Goal: Obtain resource: Obtain resource

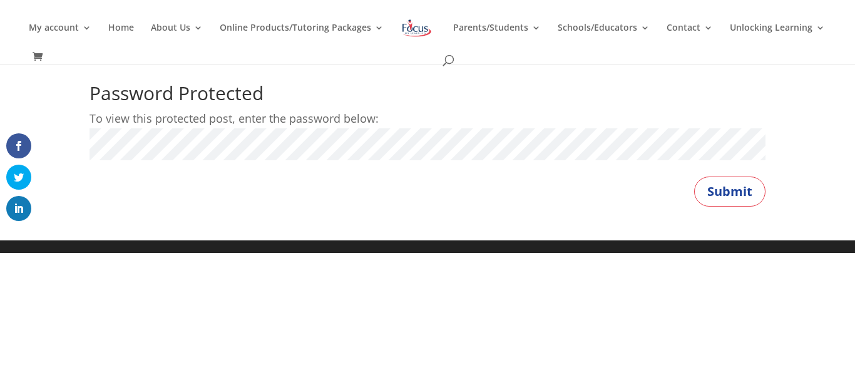
click at [494, 91] on h1 "Password Protected" at bounding box center [427, 96] width 676 height 25
click at [695, 182] on div "Password Protected To view this protected post, enter the password below: Passw…" at bounding box center [427, 145] width 676 height 123
click at [714, 195] on button "Submit" at bounding box center [729, 191] width 71 height 30
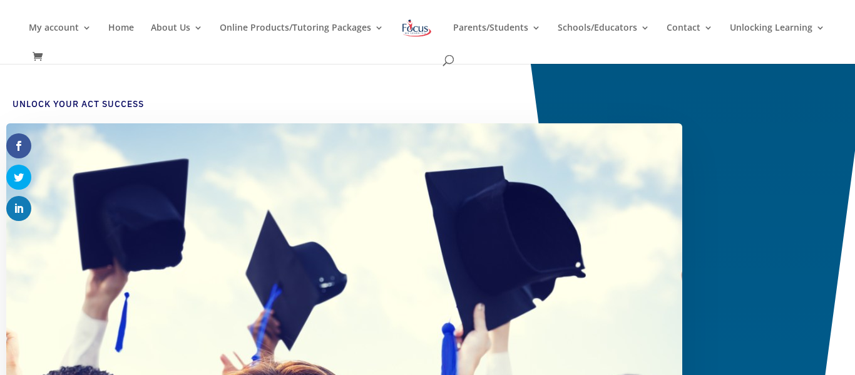
scroll to position [50, 0]
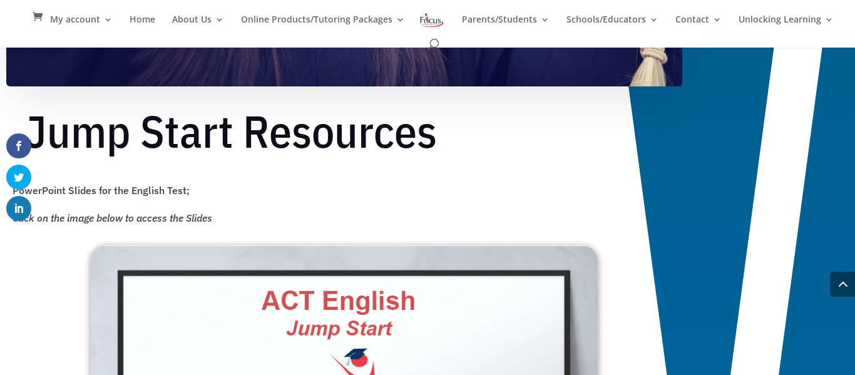
scroll to position [801, 0]
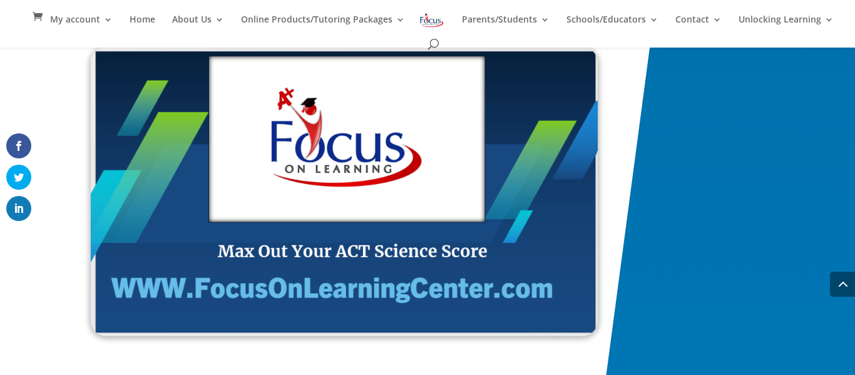
scroll to position [2094, 0]
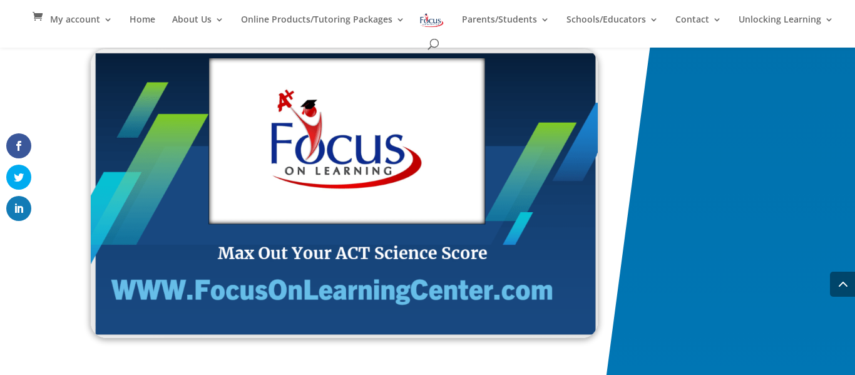
click at [404, 275] on img at bounding box center [344, 193] width 507 height 289
